Goal: Information Seeking & Learning: Learn about a topic

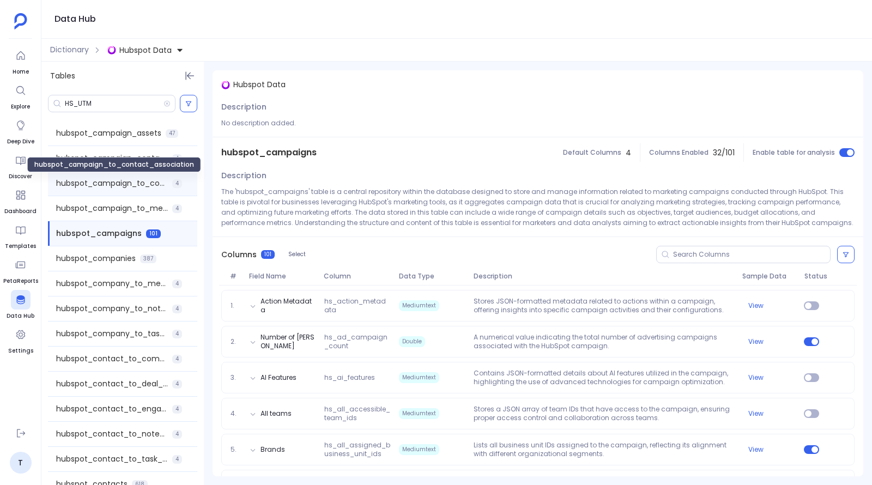
click at [145, 185] on span "hubspot_campaign_to_contact_association" at bounding box center [112, 183] width 112 height 11
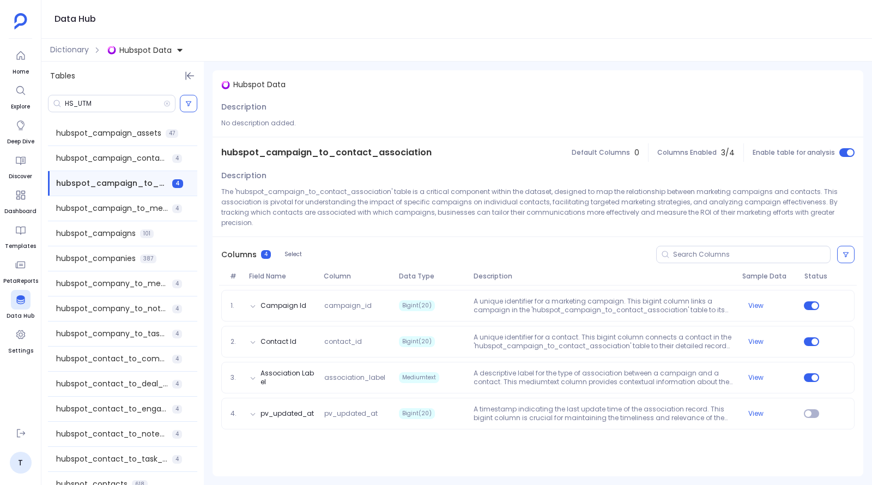
click at [171, 45] on span "Hubspot Data" at bounding box center [145, 50] width 52 height 11
click at [159, 99] on span "Salesforce Data" at bounding box center [160, 99] width 61 height 11
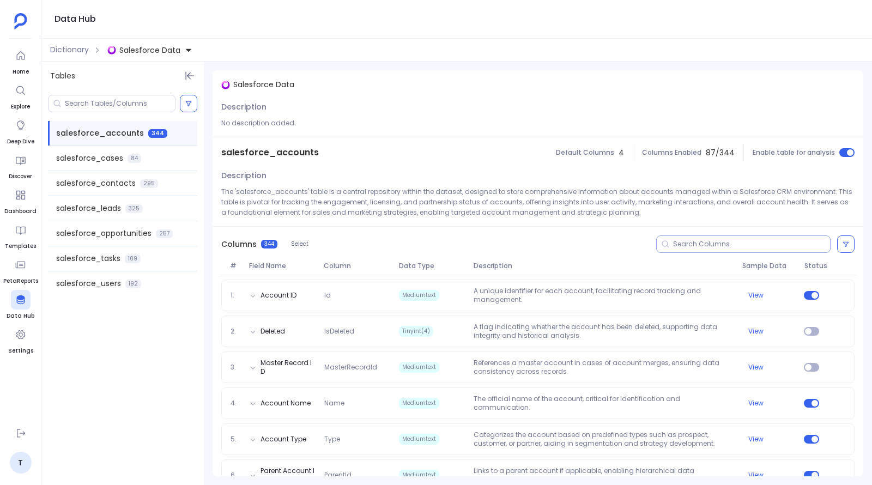
click at [742, 242] on input at bounding box center [751, 244] width 157 height 9
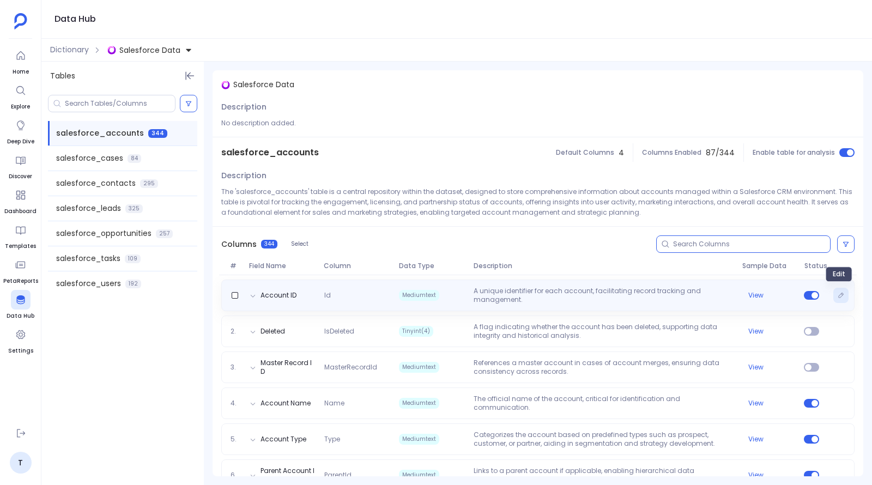
click at [833, 296] on button "Edit" at bounding box center [840, 295] width 15 height 15
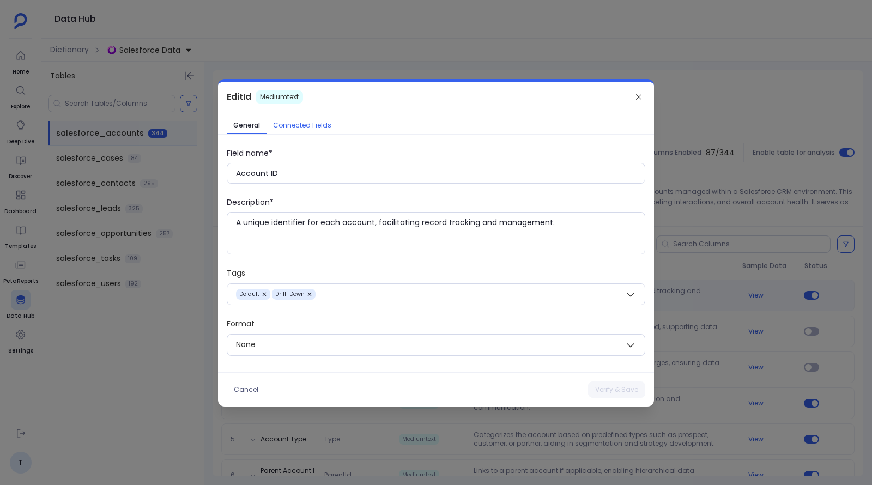
click at [298, 128] on span "Connected Fields" at bounding box center [302, 125] width 58 height 9
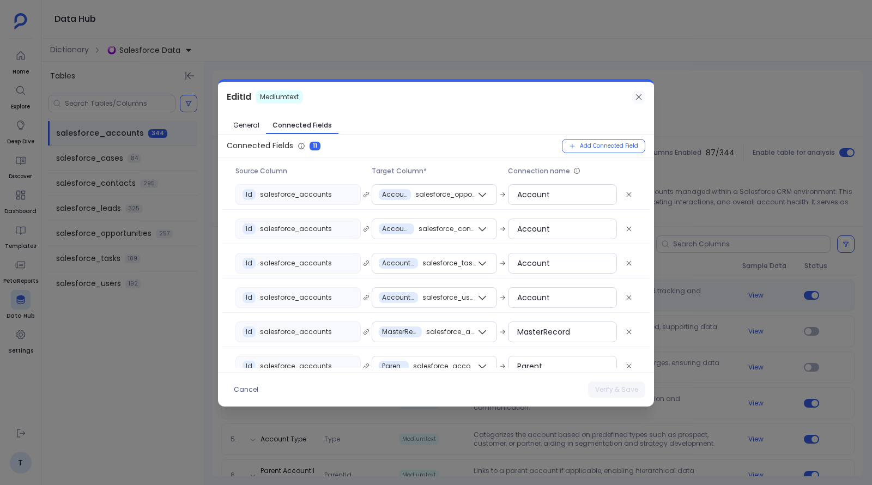
click at [643, 100] on icon at bounding box center [638, 97] width 9 height 9
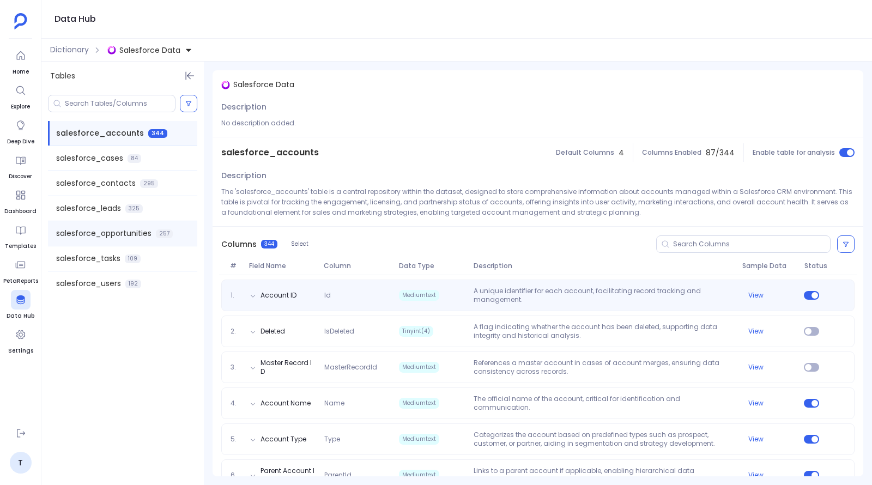
click at [117, 229] on span "salesforce_opportunities" at bounding box center [103, 233] width 95 height 11
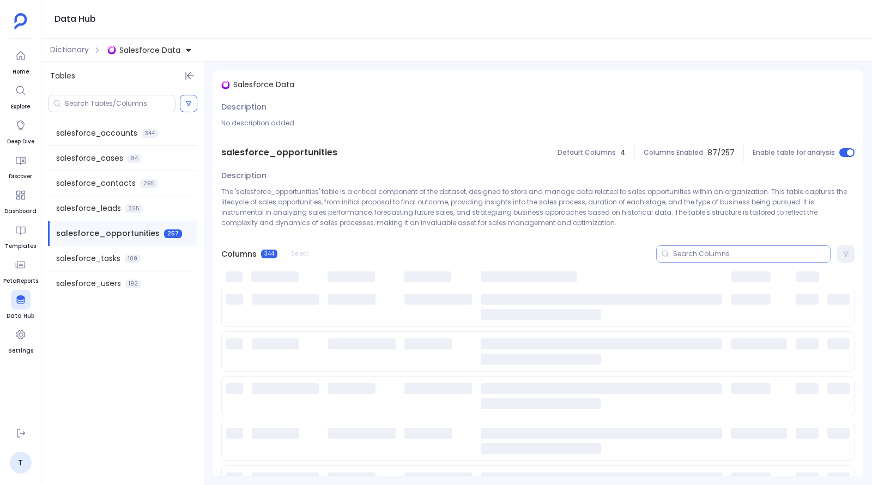
click at [705, 255] on input at bounding box center [751, 254] width 157 height 9
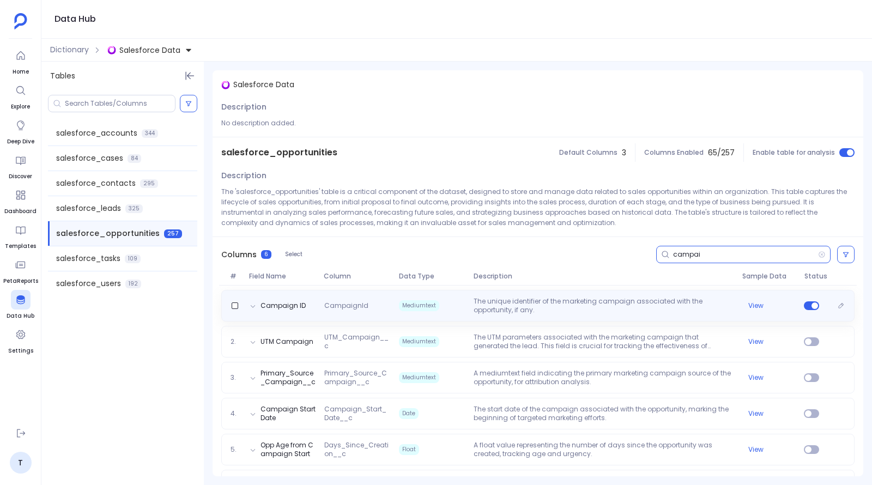
type input "campai"
click at [568, 310] on p "The unique identifier of the marketing campaign associated with the opportunity…" at bounding box center [603, 305] width 268 height 17
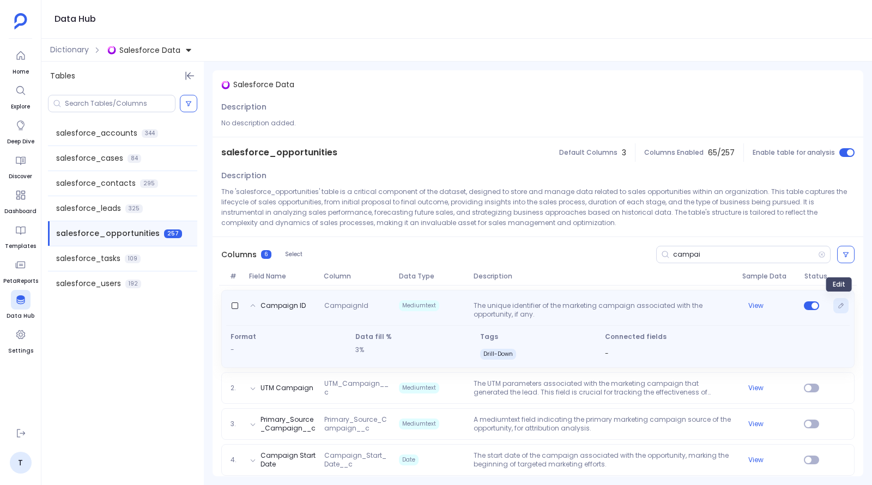
click at [838, 305] on icon "Edit" at bounding box center [841, 305] width 7 height 7
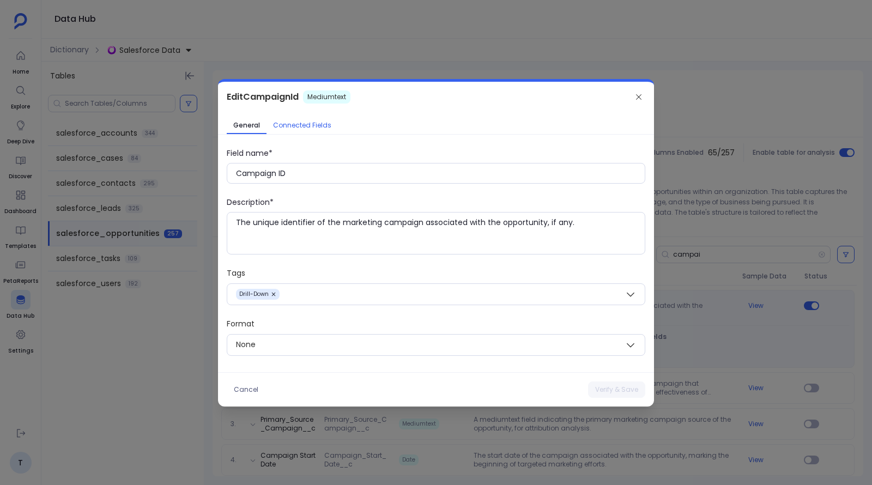
click at [314, 128] on span "Connected Fields" at bounding box center [302, 125] width 58 height 9
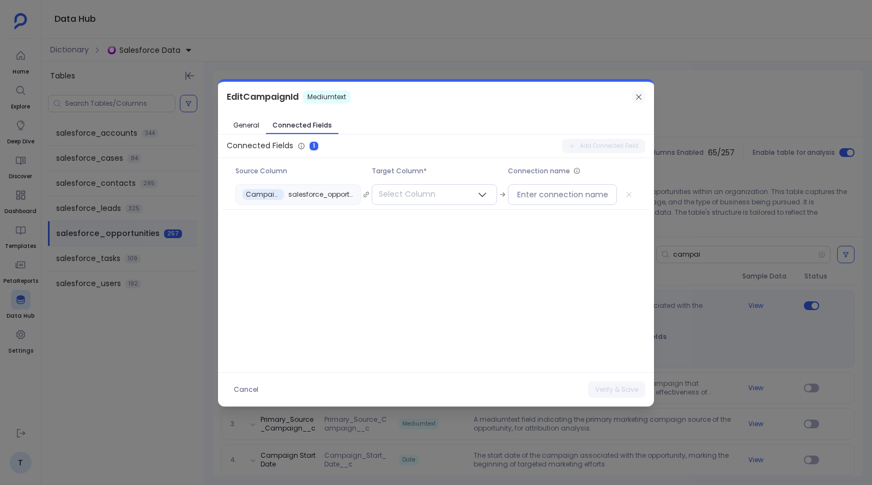
click at [640, 99] on icon at bounding box center [638, 96] width 5 height 5
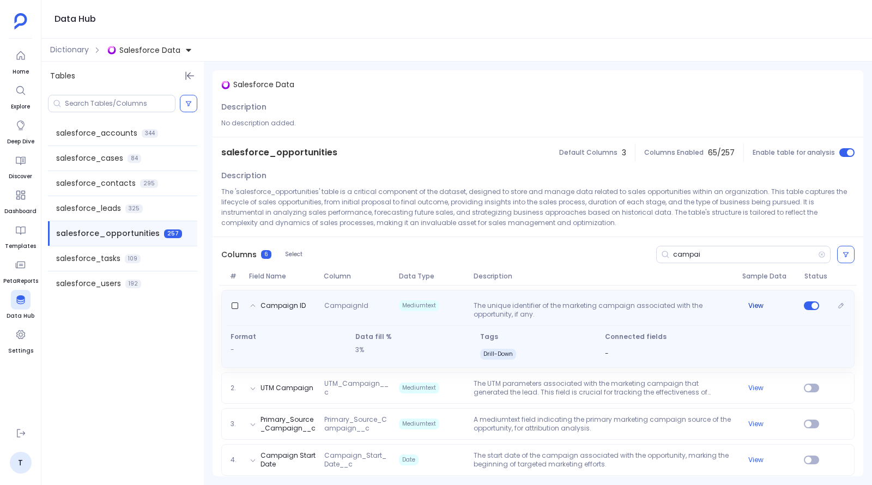
click at [753, 302] on button "View" at bounding box center [755, 305] width 15 height 9
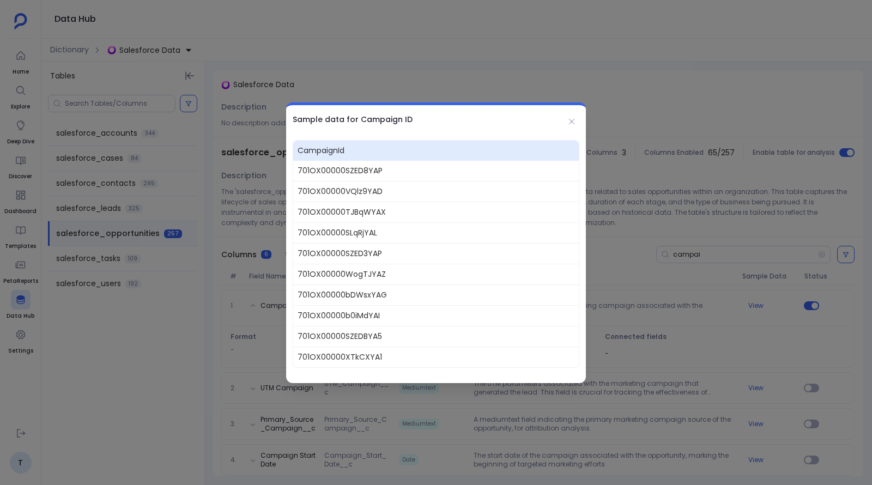
click at [398, 89] on div at bounding box center [436, 242] width 872 height 485
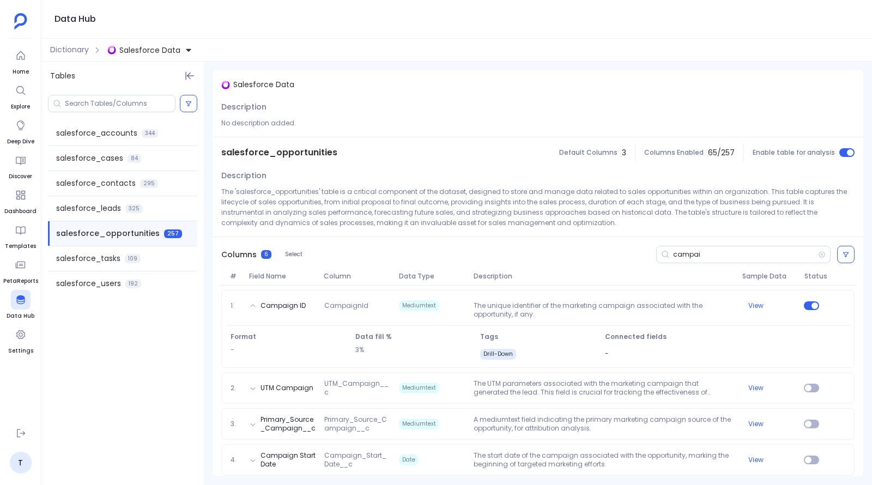
click at [156, 55] on span "Salesforce Data" at bounding box center [149, 50] width 61 height 11
click at [159, 99] on span "Hubspot Data" at bounding box center [156, 99] width 52 height 11
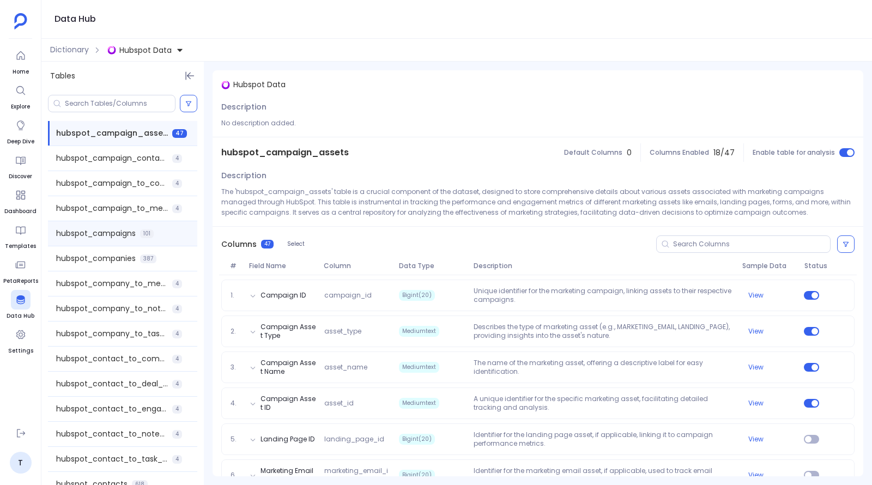
click at [119, 233] on span "hubspot_campaigns" at bounding box center [96, 233] width 80 height 11
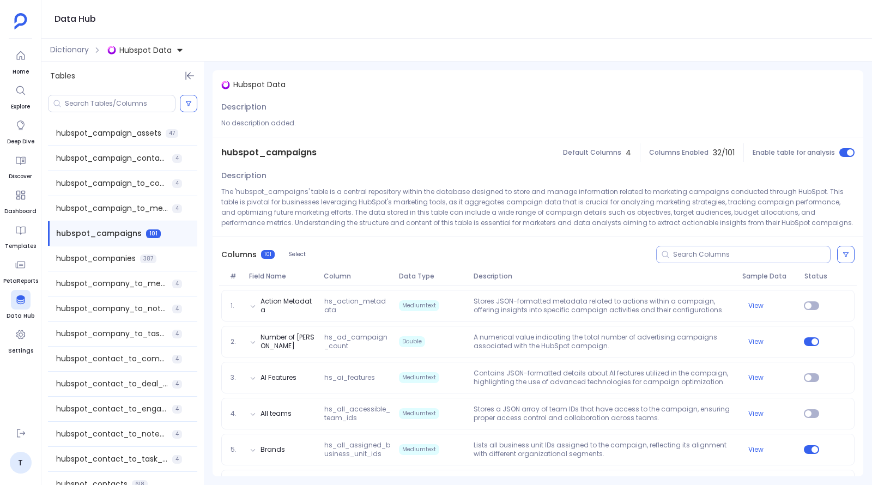
click at [738, 256] on input at bounding box center [751, 254] width 157 height 9
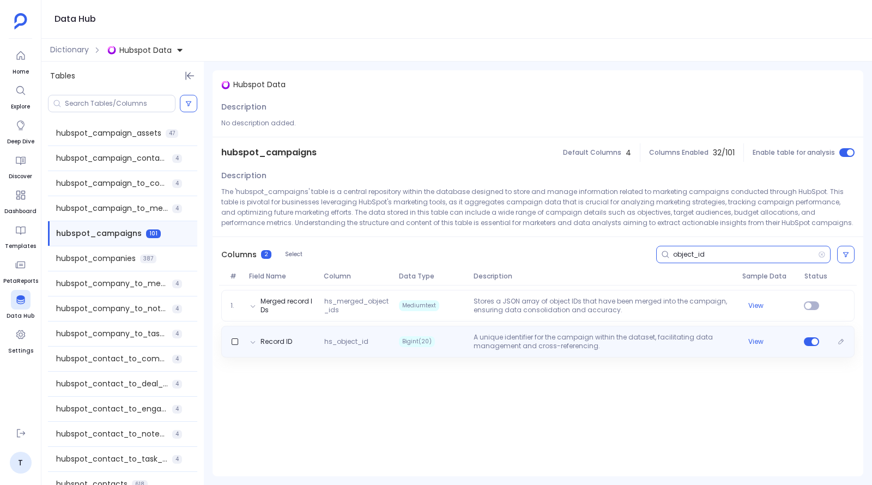
type input "object_id"
click at [648, 335] on p "A unique identifier for the campaign within the dataset, facilitating data mana…" at bounding box center [603, 341] width 268 height 17
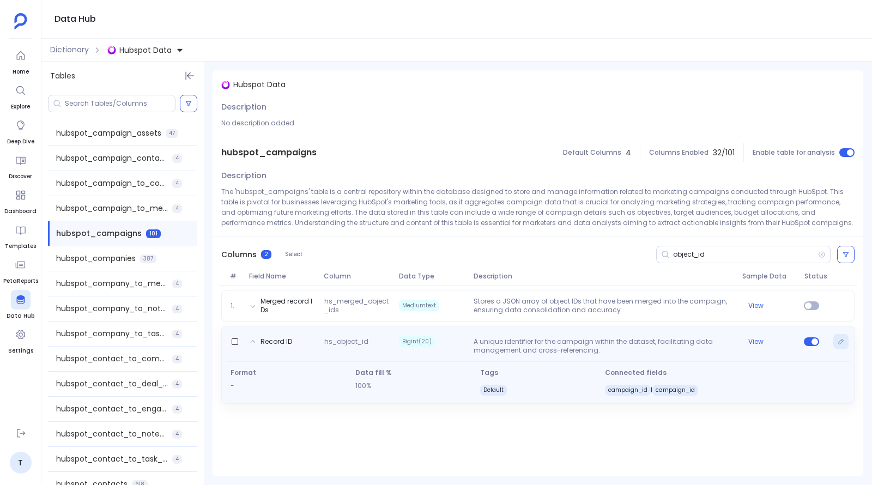
click at [835, 341] on button "Edit" at bounding box center [840, 341] width 15 height 15
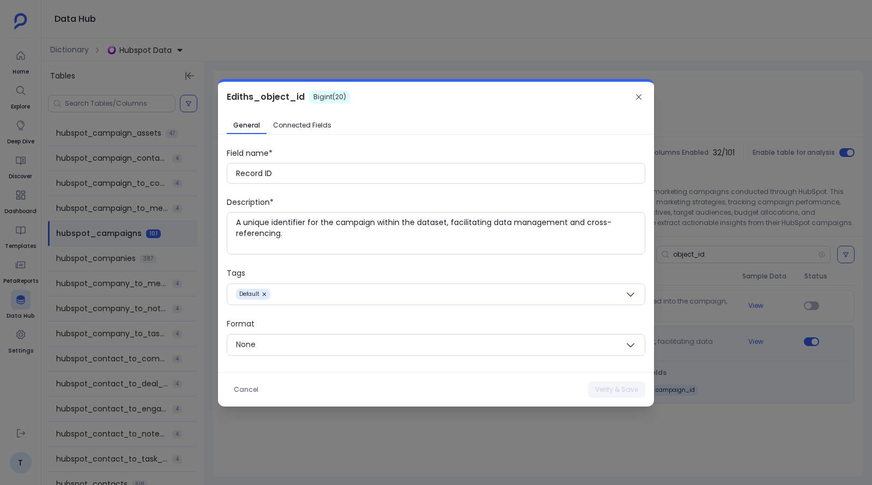
click at [719, 174] on div at bounding box center [436, 242] width 872 height 485
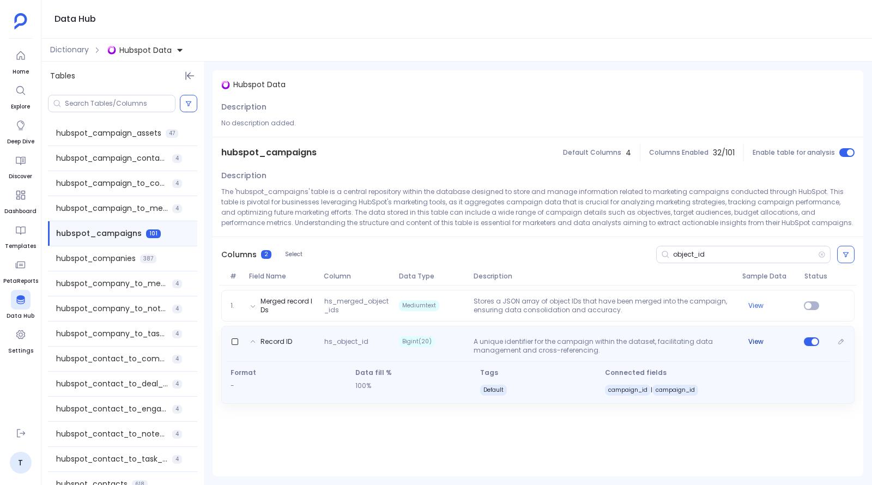
click at [754, 343] on button "View" at bounding box center [755, 341] width 15 height 9
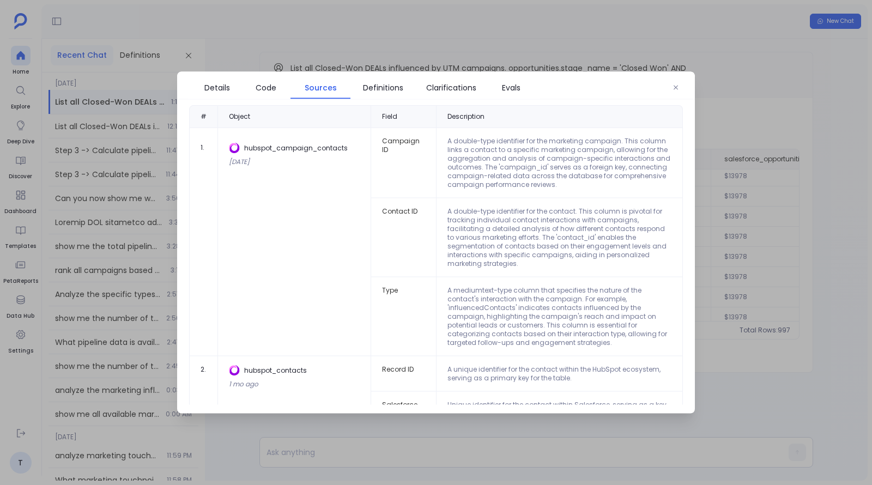
click at [247, 19] on div at bounding box center [436, 242] width 872 height 485
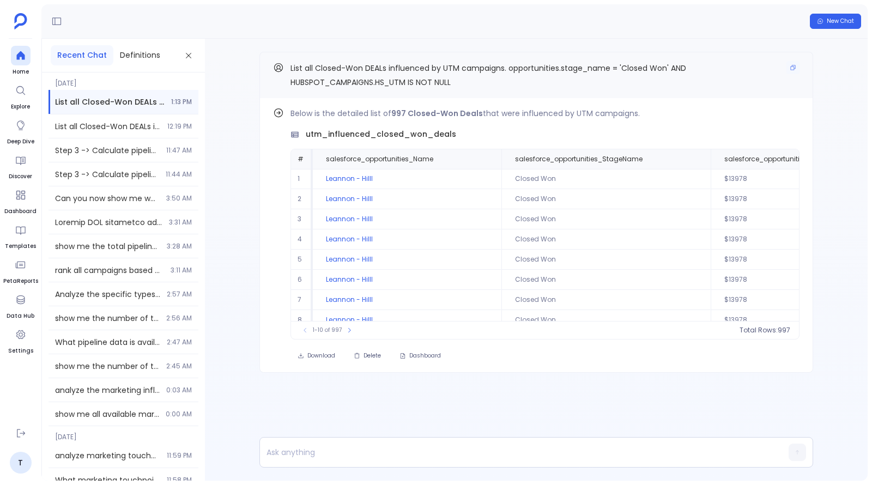
scroll to position [23, 0]
click at [794, 69] on icon "Copy" at bounding box center [793, 67] width 7 height 7
click at [774, 113] on span "Find out how" at bounding box center [761, 115] width 43 height 9
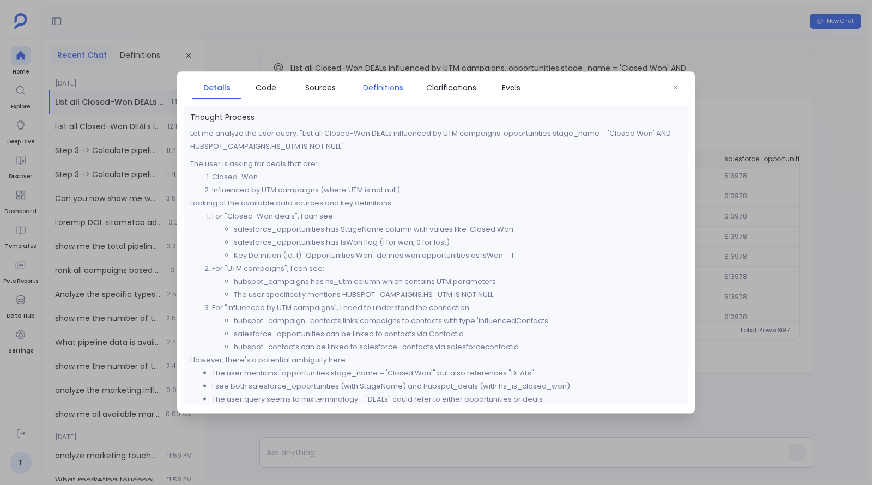
click at [374, 88] on span "Definitions" at bounding box center [383, 88] width 40 height 12
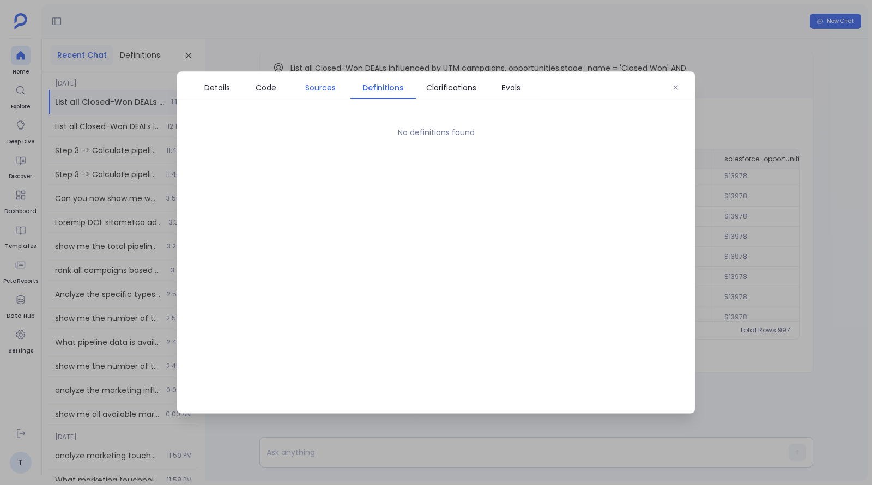
click at [333, 93] on span "Sources" at bounding box center [320, 88] width 31 height 12
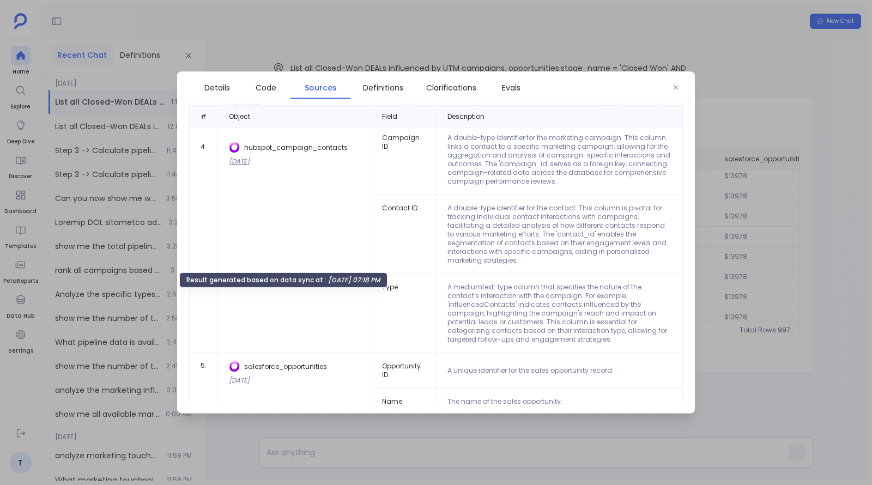
scroll to position [309, 0]
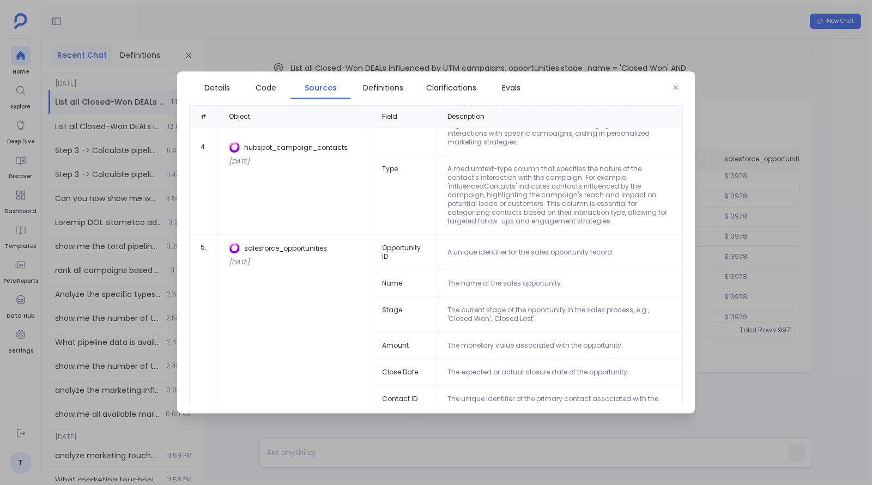
click at [752, 271] on div at bounding box center [436, 242] width 872 height 485
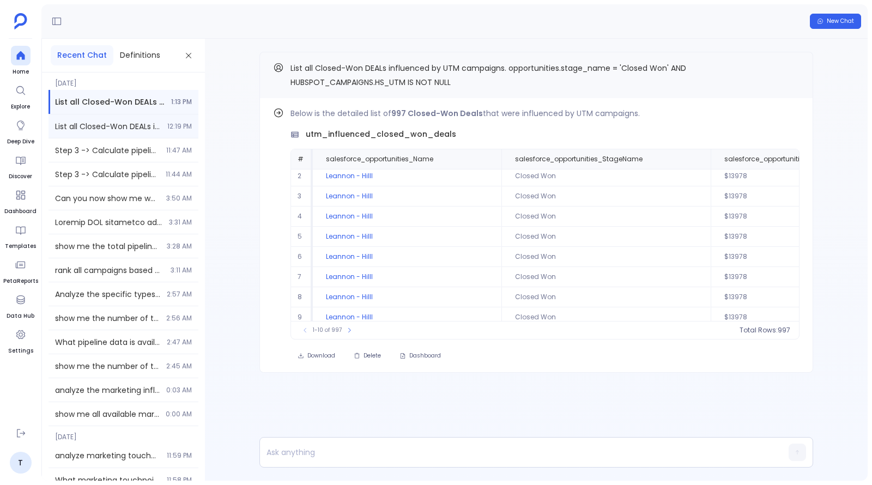
click at [150, 132] on div "List all Closed-Won DEALs influenced by UTM campaigns 12:19 PM" at bounding box center [124, 125] width 150 height 23
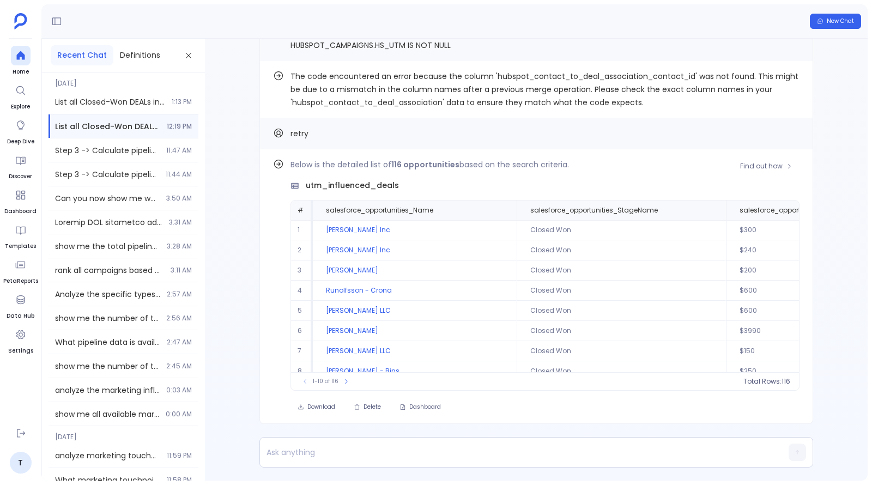
scroll to position [0, 507]
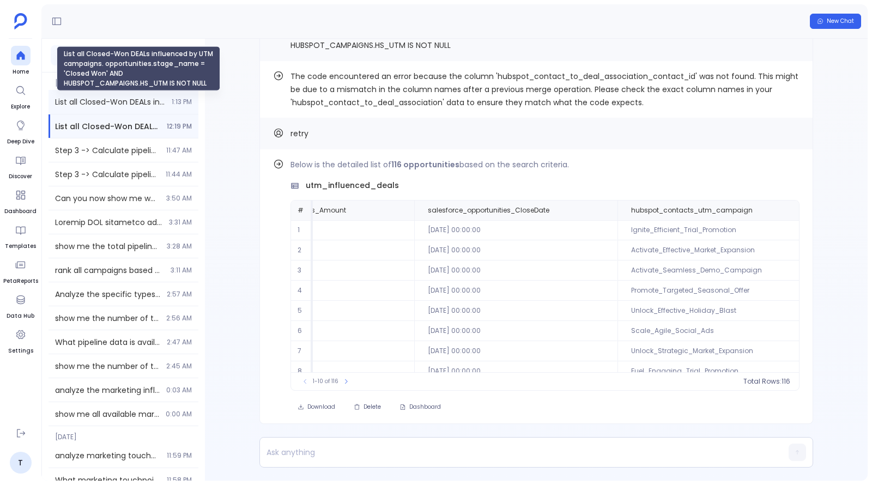
click at [116, 104] on span "List all Closed-Won DEALs influenced by UTM campaigns. opportunities.stage_name…" at bounding box center [110, 101] width 110 height 11
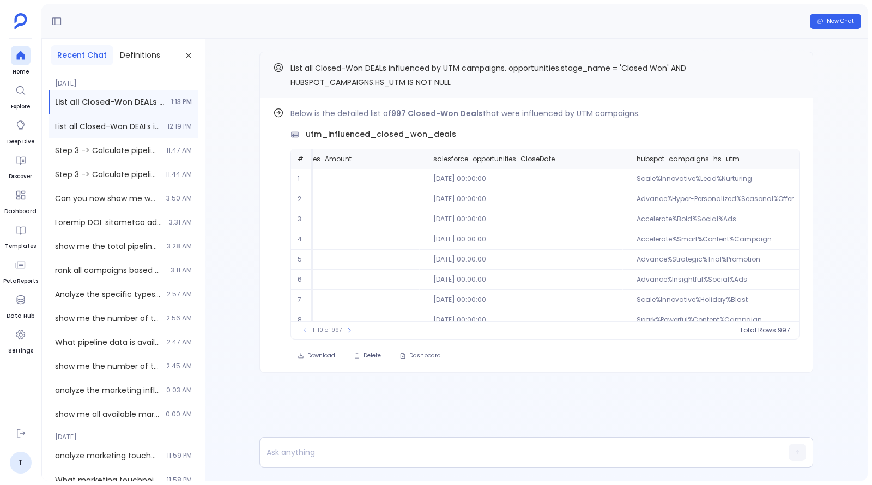
click at [120, 132] on div "List all Closed-Won DEALs influenced by UTM campaigns 12:19 PM" at bounding box center [124, 125] width 150 height 23
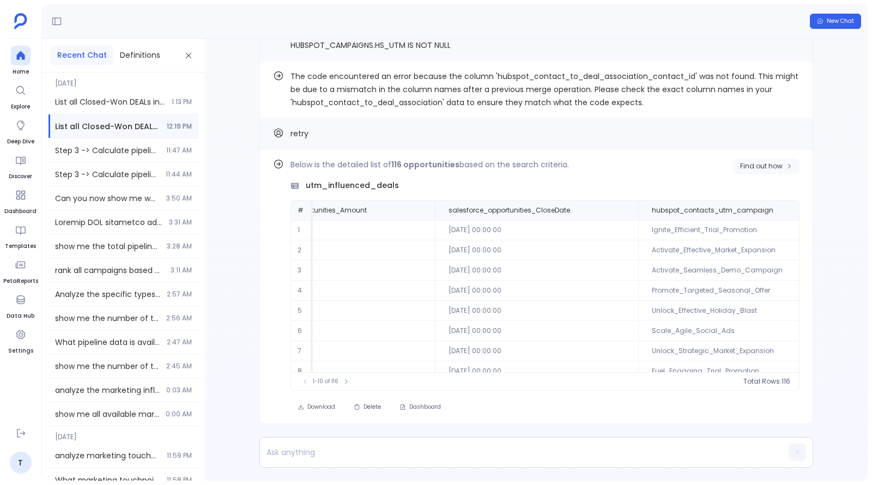
click at [766, 165] on span "Find out how" at bounding box center [761, 166] width 43 height 9
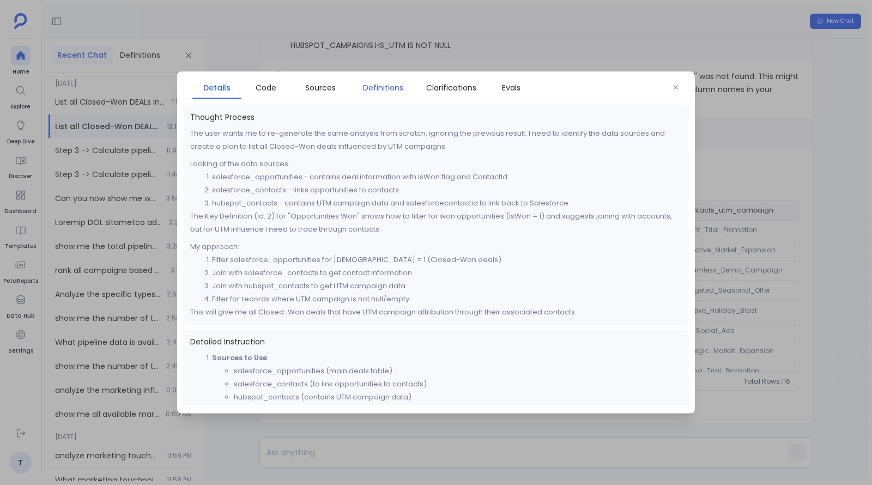
click at [377, 89] on span "Definitions" at bounding box center [383, 88] width 40 height 12
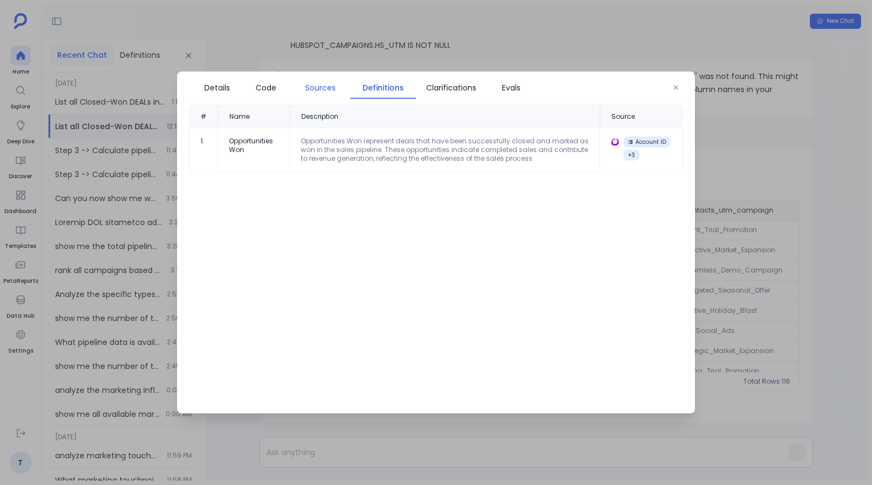
click at [312, 90] on span "Sources" at bounding box center [320, 88] width 31 height 12
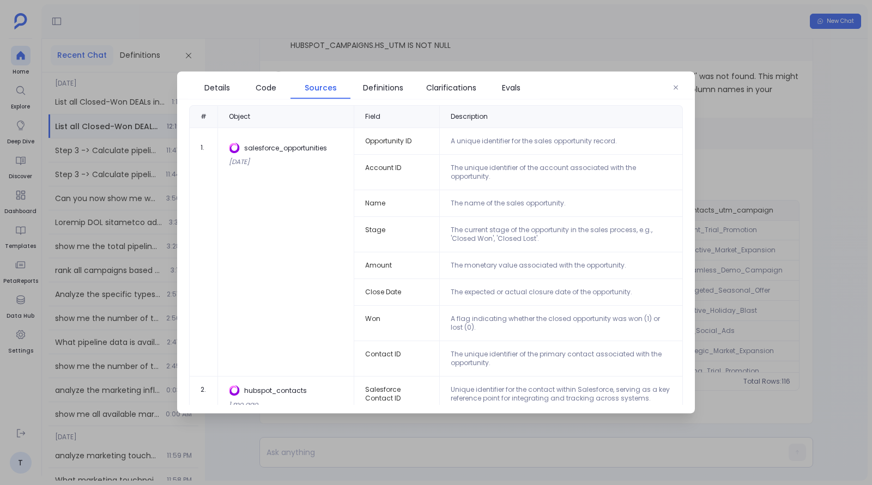
click at [798, 254] on div at bounding box center [436, 242] width 872 height 485
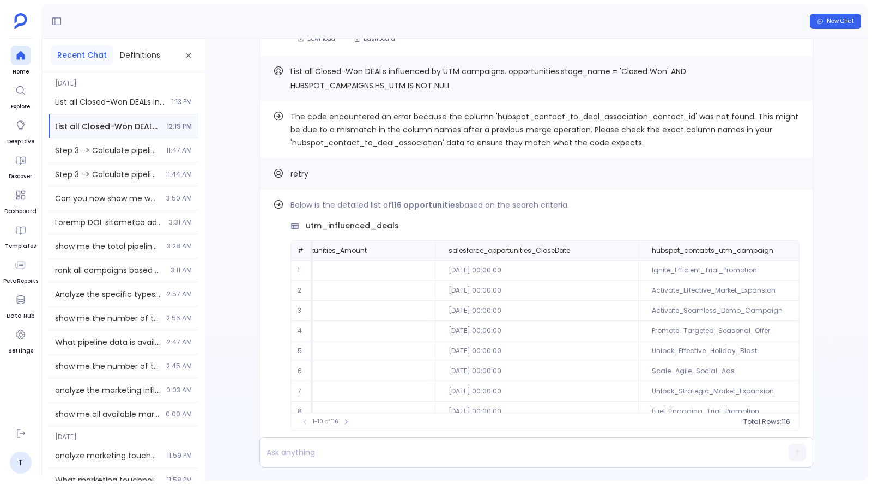
scroll to position [-37, 0]
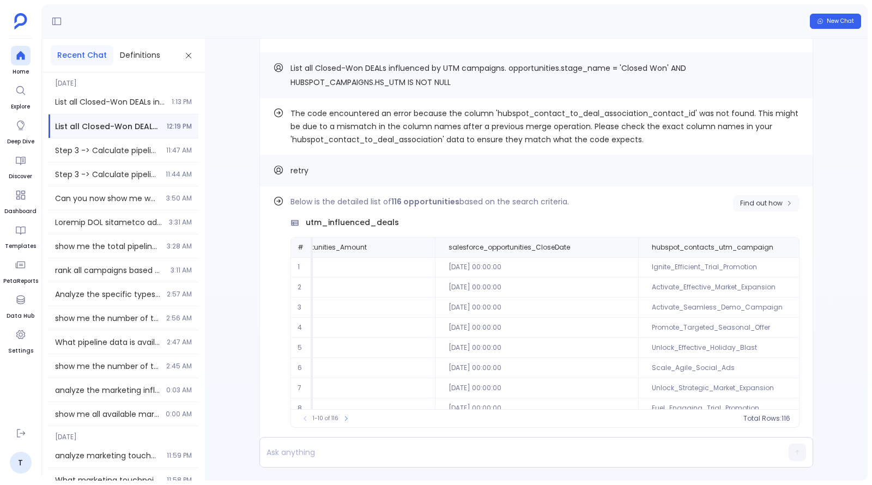
click at [755, 205] on span "Find out how" at bounding box center [761, 203] width 43 height 9
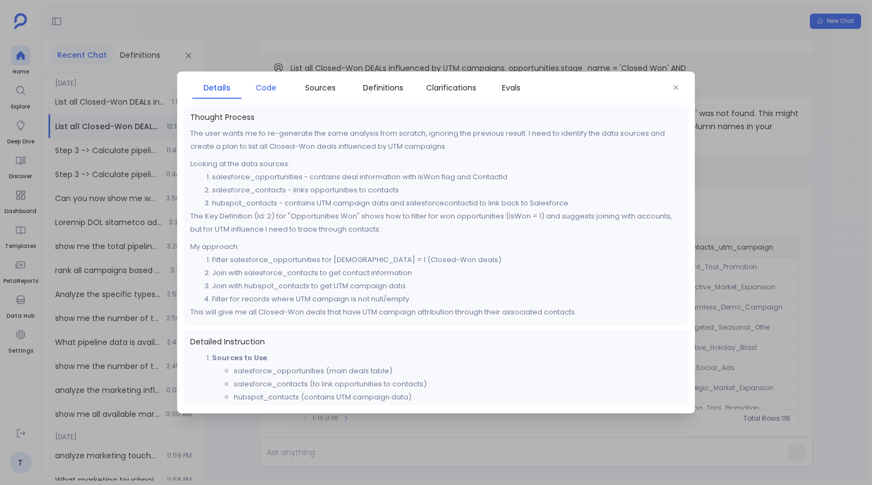
click at [265, 84] on span "Code" at bounding box center [266, 88] width 21 height 12
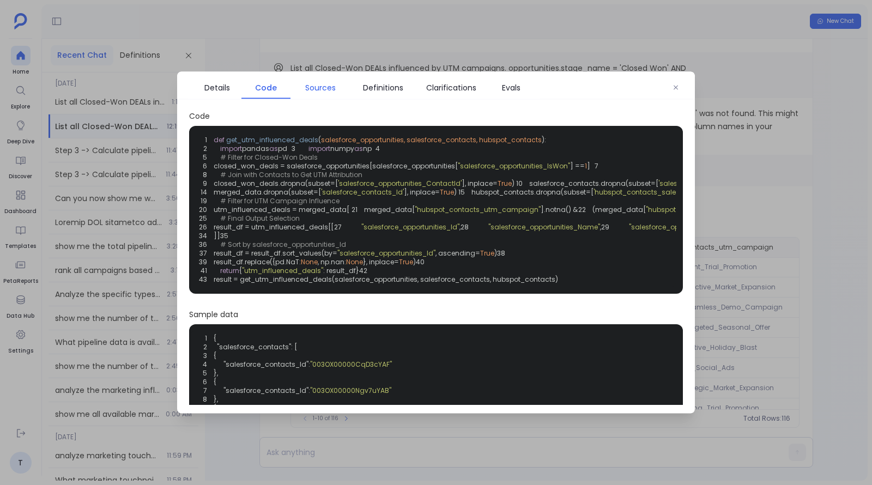
click at [322, 87] on span "Sources" at bounding box center [320, 88] width 31 height 12
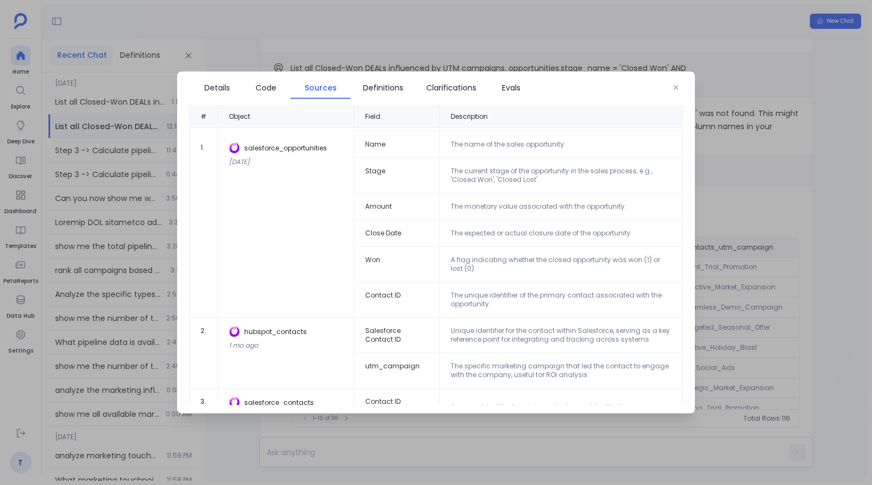
scroll to position [92, 0]
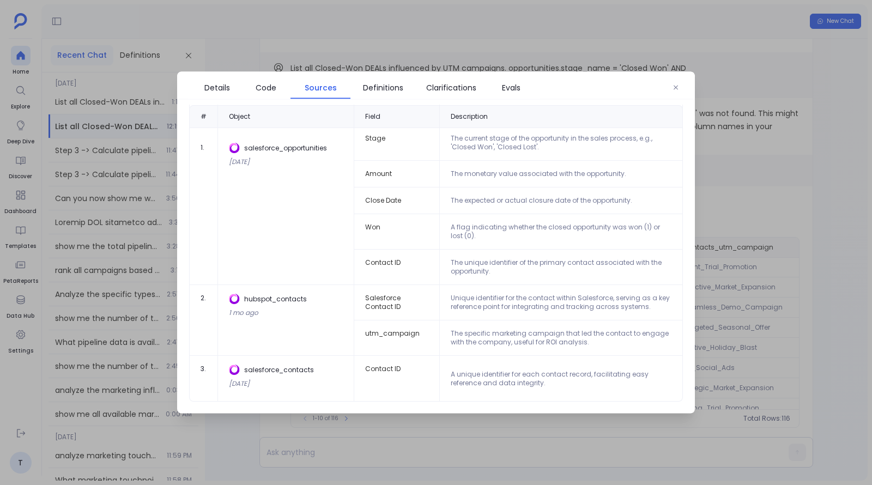
click at [735, 250] on div at bounding box center [436, 242] width 872 height 485
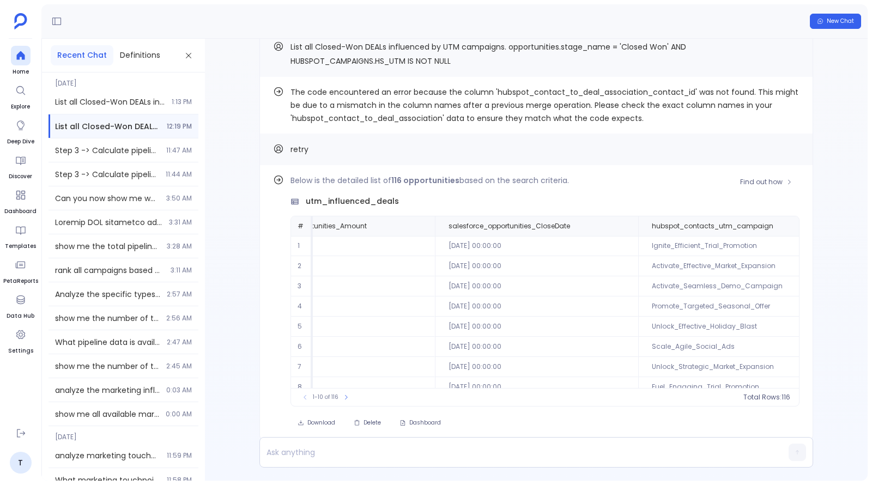
scroll to position [0, 0]
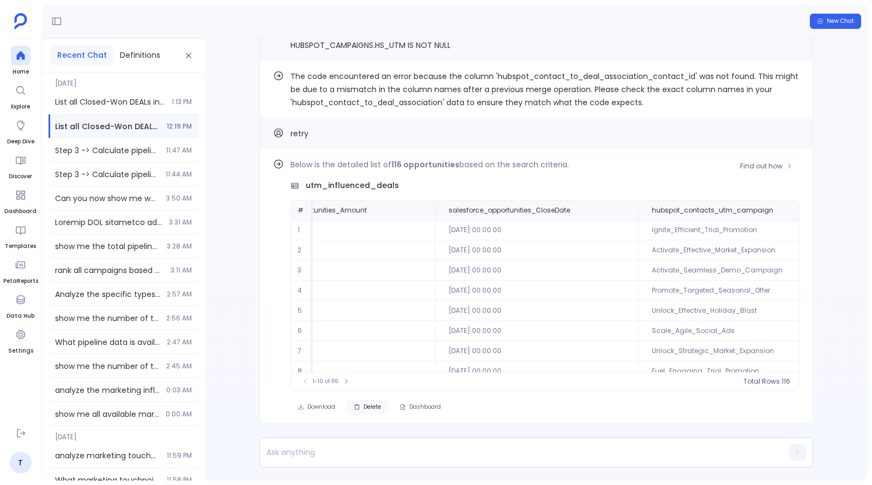
click at [371, 407] on span "Delete" at bounding box center [372, 407] width 17 height 8
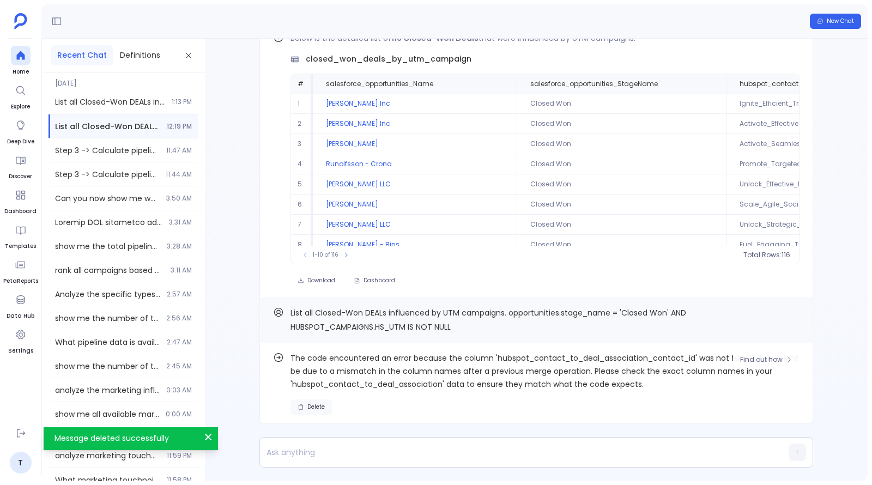
click at [318, 408] on span "Delete" at bounding box center [315, 407] width 17 height 8
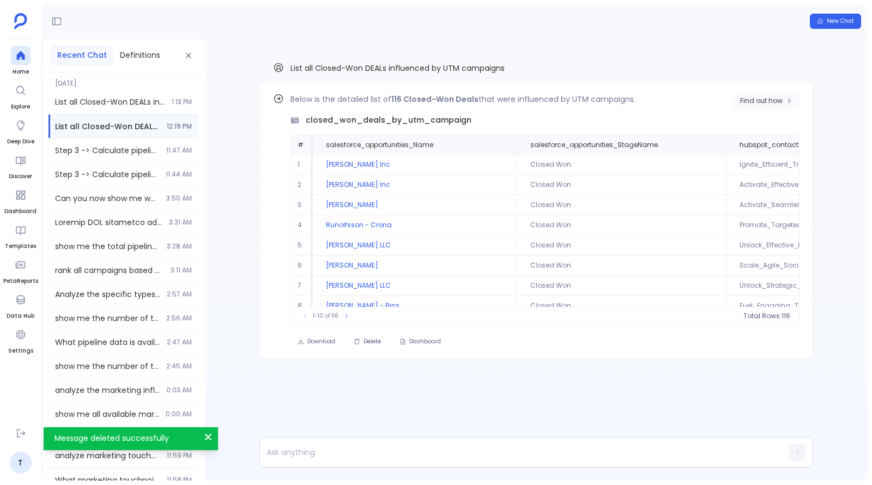
click at [775, 93] on button "Find out how" at bounding box center [766, 101] width 66 height 16
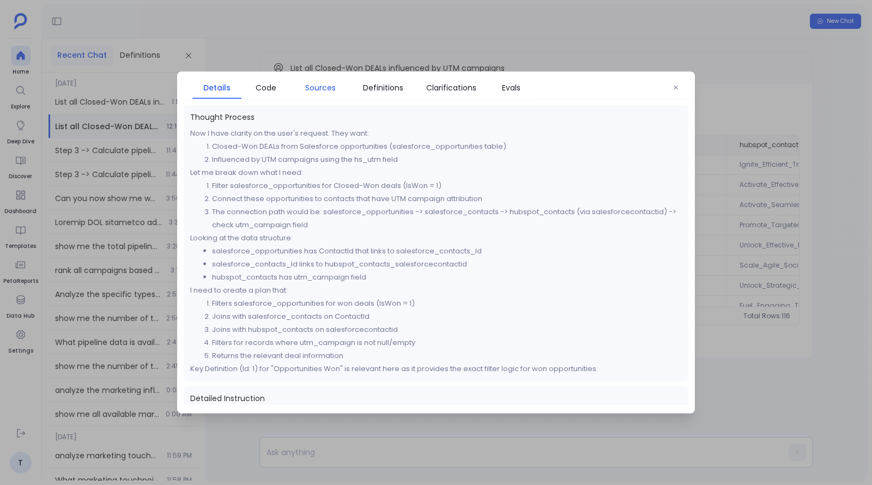
click at [329, 92] on span "Sources" at bounding box center [320, 88] width 31 height 12
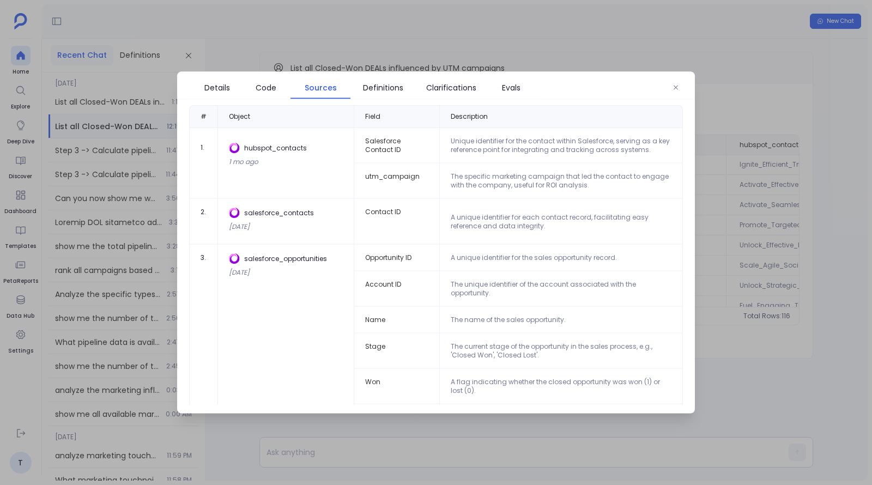
click at [797, 252] on div at bounding box center [436, 242] width 872 height 485
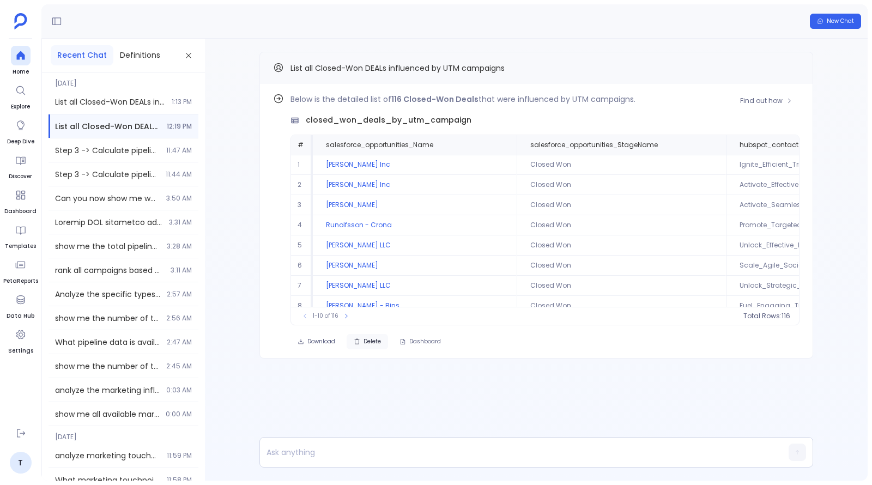
click at [372, 335] on button "Delete" at bounding box center [367, 341] width 41 height 15
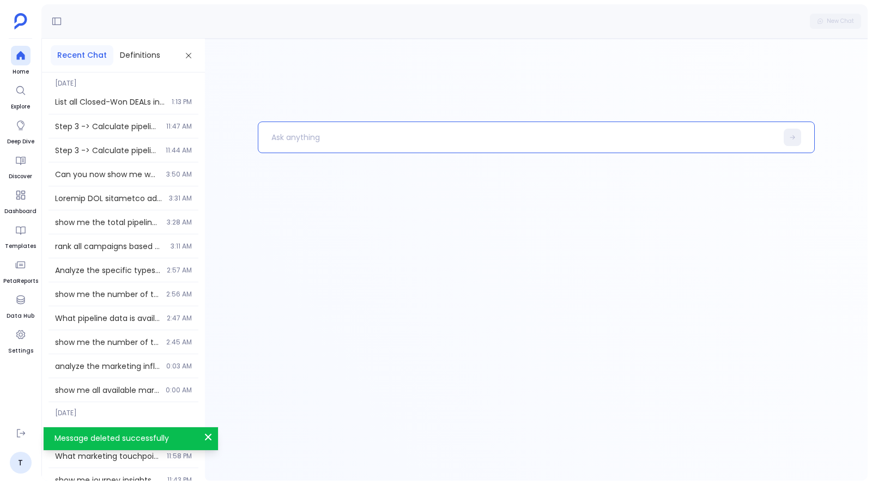
click at [374, 128] on p at bounding box center [517, 137] width 518 height 28
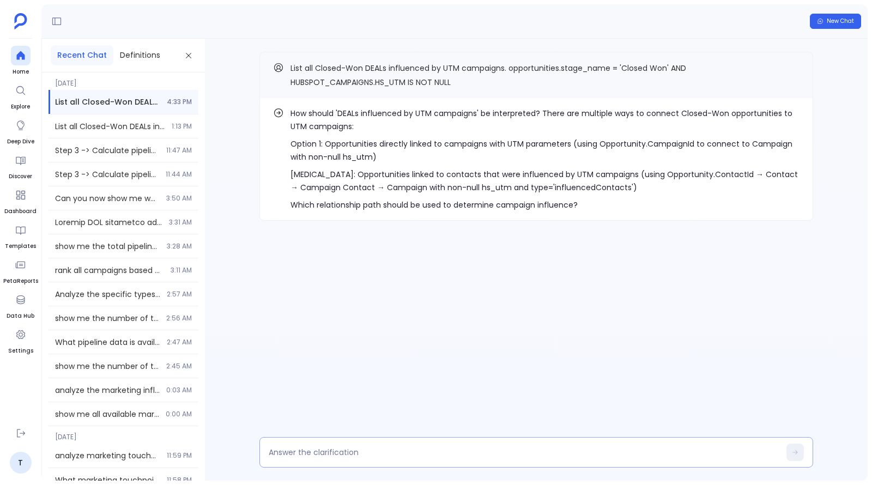
click at [397, 454] on textarea at bounding box center [524, 452] width 511 height 11
type textarea "1"
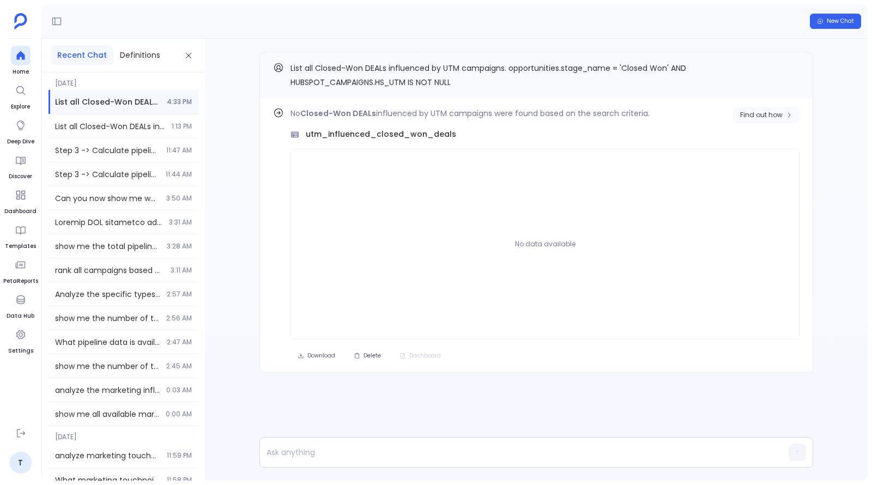
click at [769, 114] on span "Find out how" at bounding box center [761, 115] width 43 height 9
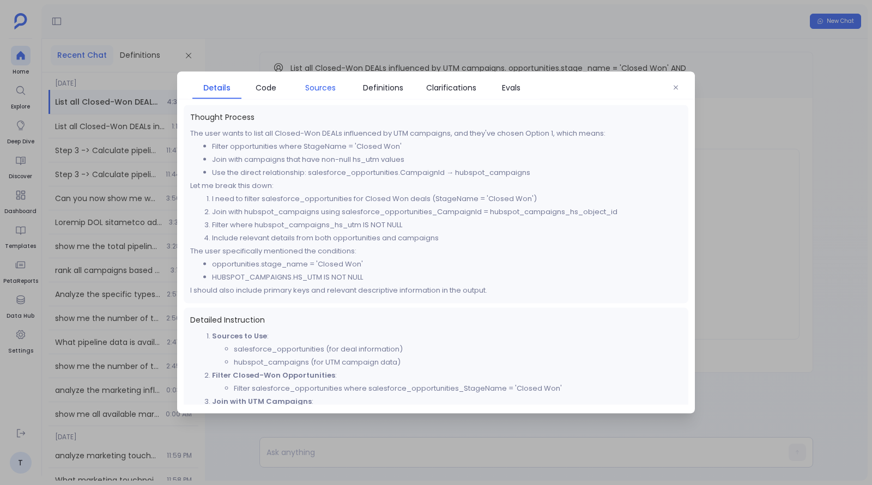
click at [315, 89] on span "Sources" at bounding box center [320, 88] width 31 height 12
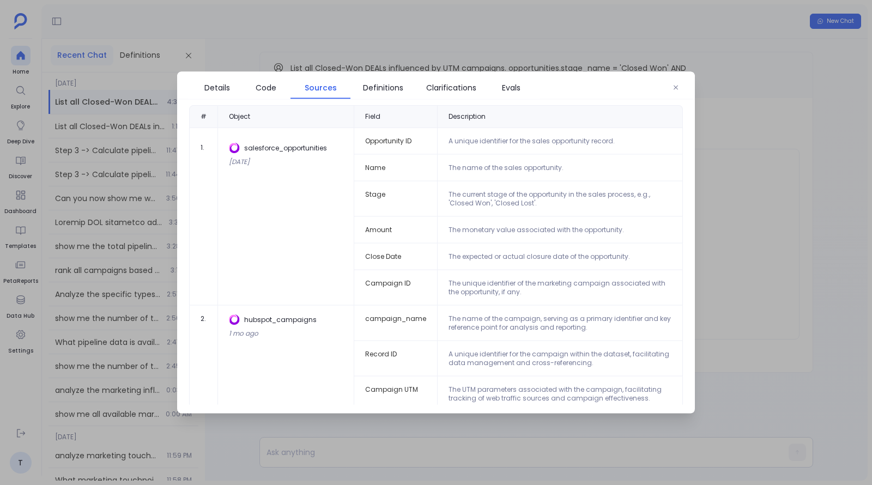
click at [859, 166] on div at bounding box center [436, 242] width 872 height 485
